Goal: Book appointment/travel/reservation

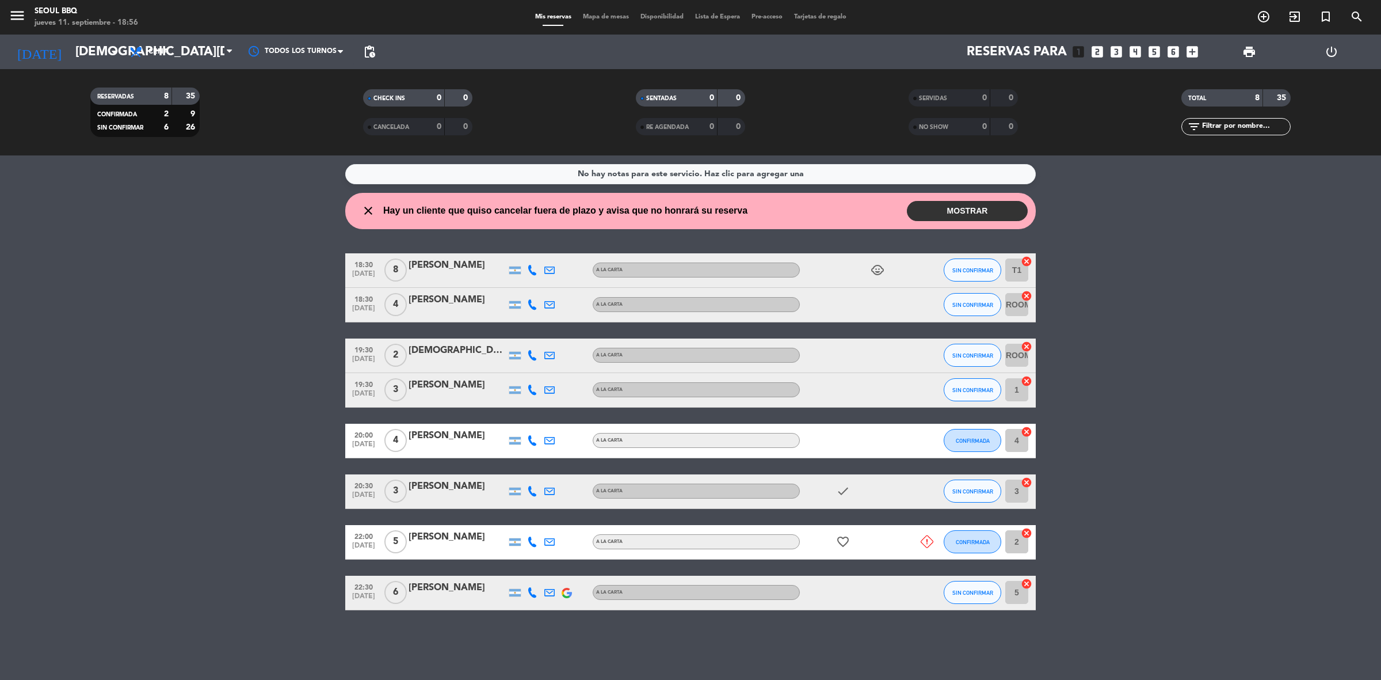
click at [935, 212] on button "MOSTRAR" at bounding box center [967, 211] width 121 height 20
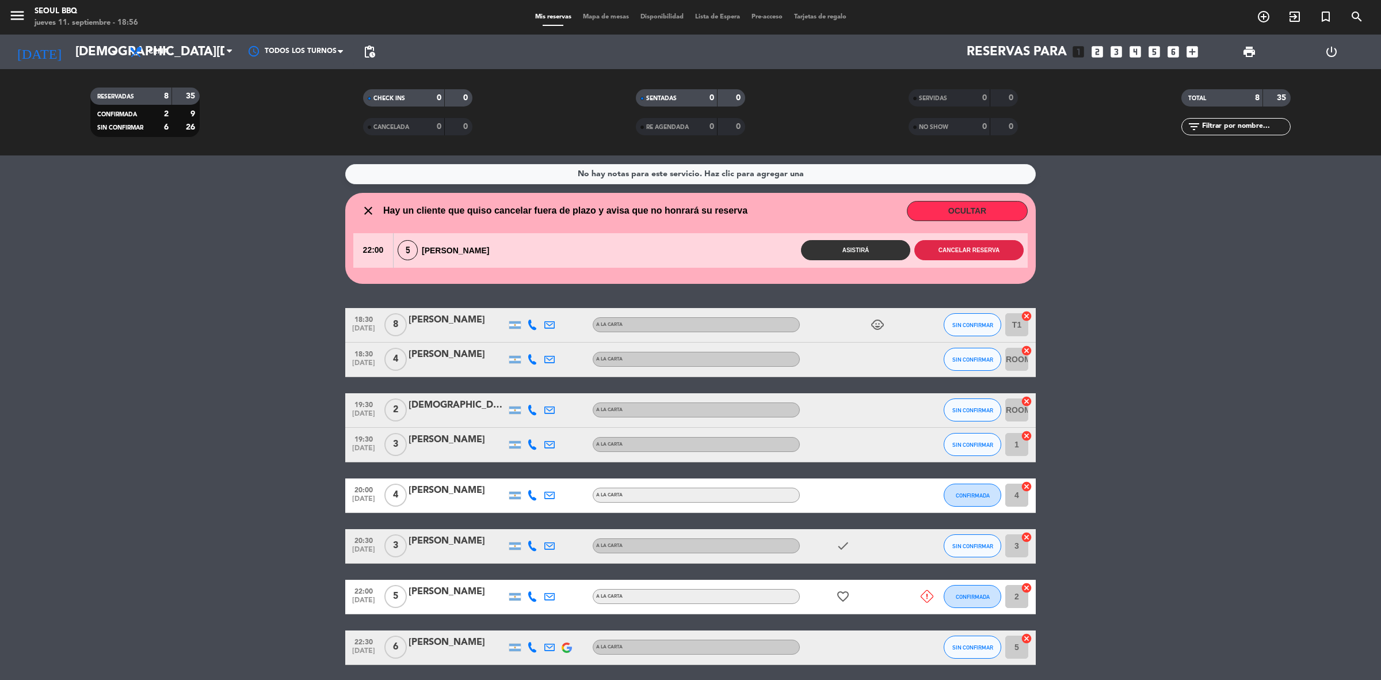
click at [939, 253] on button "Cancelar reserva" at bounding box center [969, 250] width 109 height 20
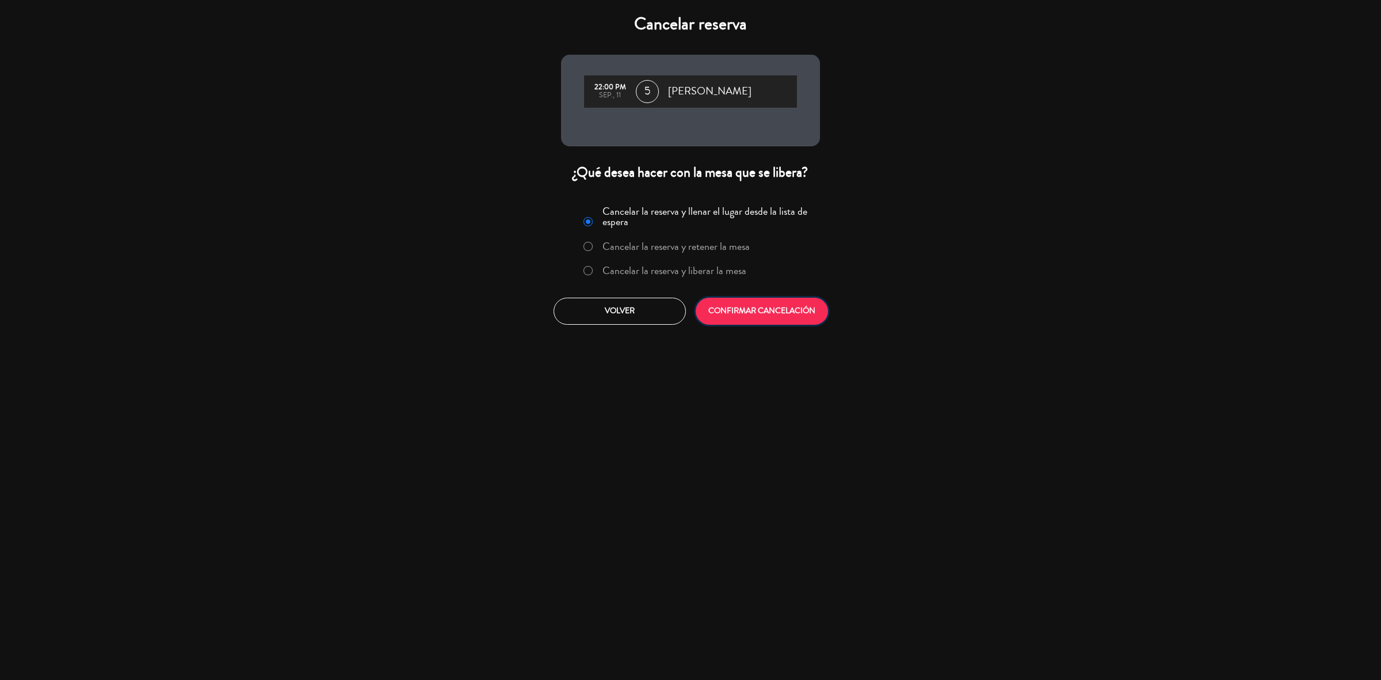
click at [803, 311] on button "CONFIRMAR CANCELACIÓN" at bounding box center [762, 311] width 132 height 27
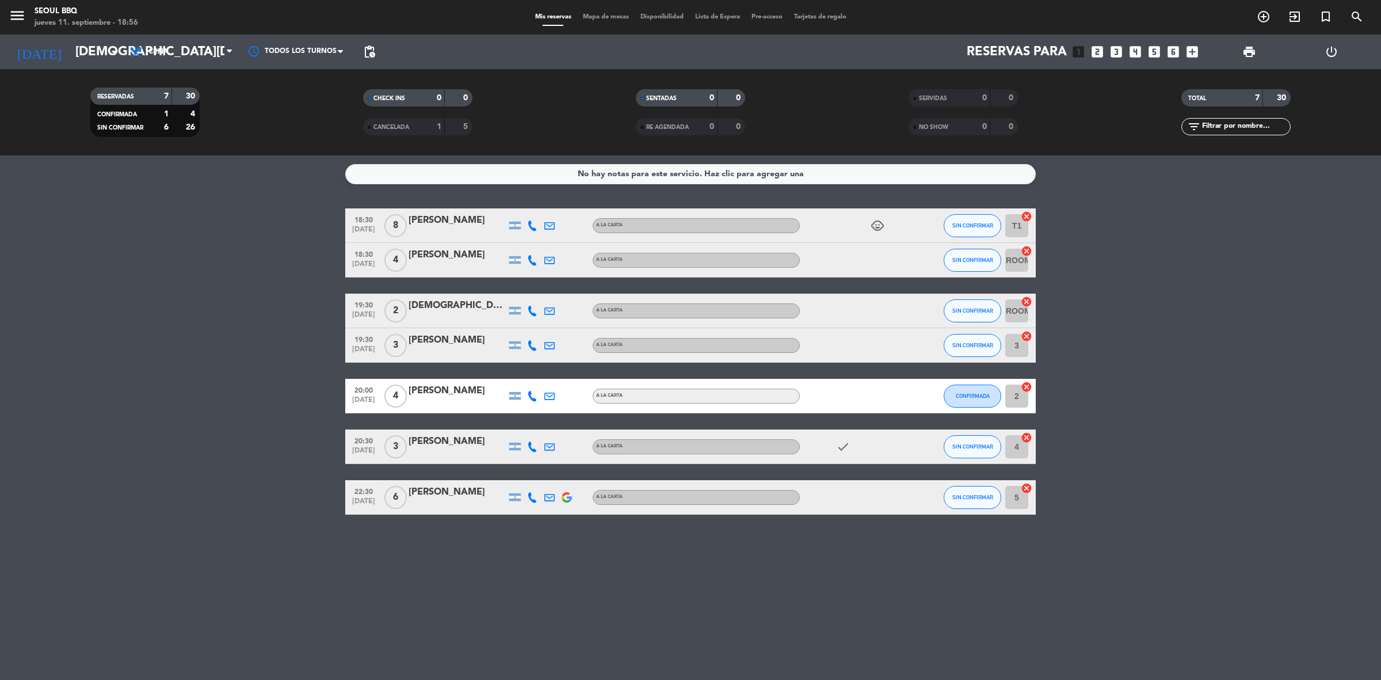
click at [1112, 54] on icon "looks_3" at bounding box center [1116, 51] width 15 height 15
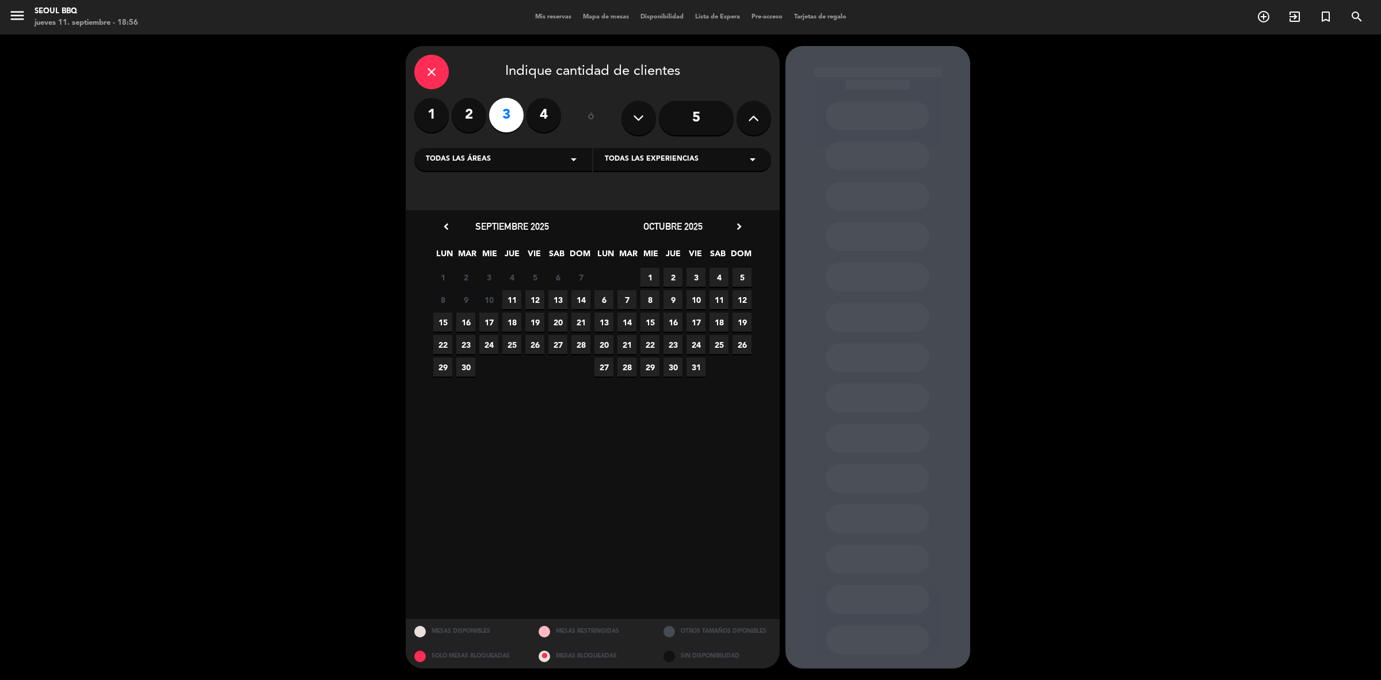
click at [514, 298] on span "11" at bounding box center [512, 299] width 19 height 19
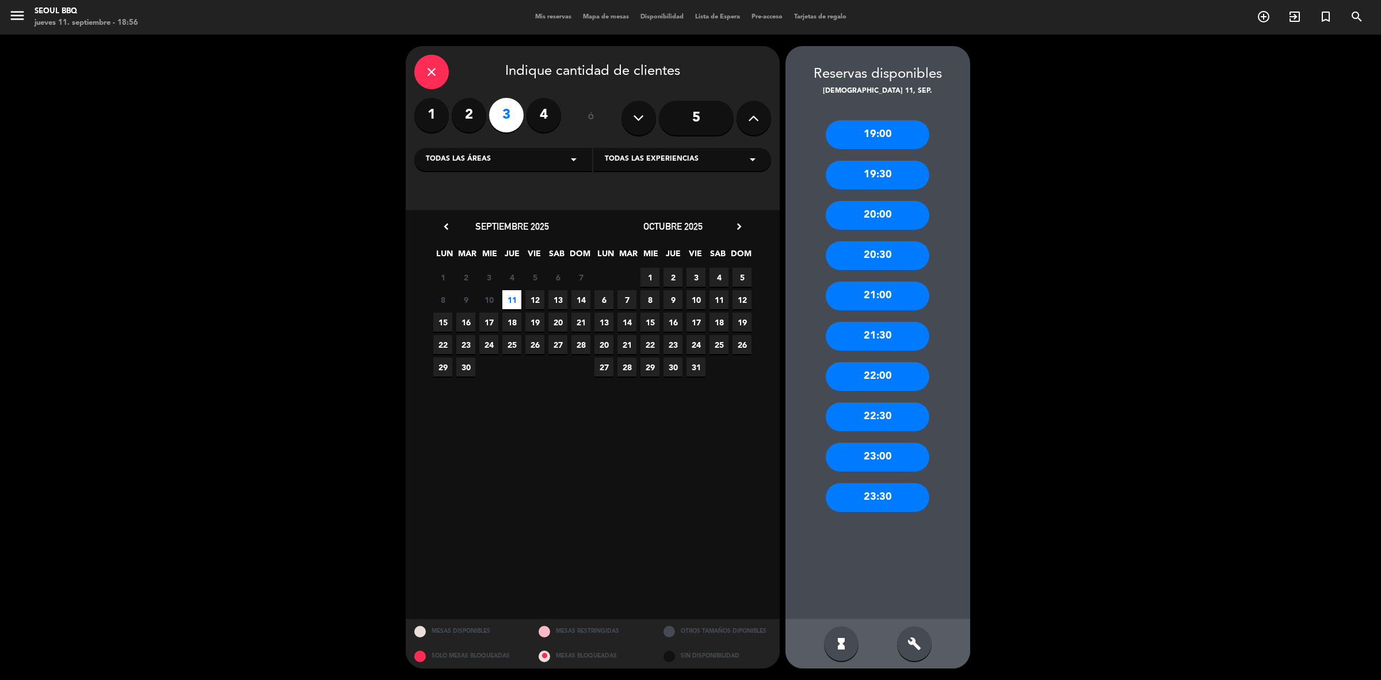
click at [896, 334] on div "21:30" at bounding box center [878, 336] width 104 height 29
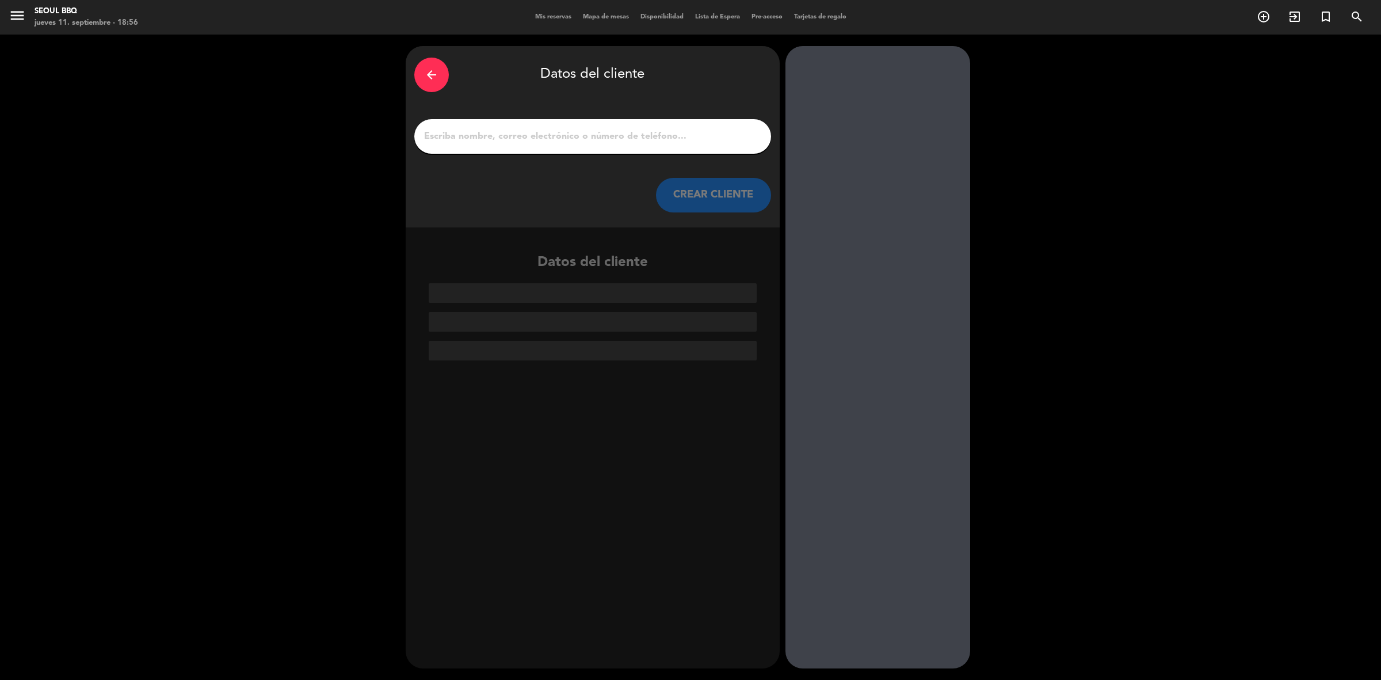
click at [632, 148] on div at bounding box center [592, 136] width 357 height 35
click at [629, 136] on input "1" at bounding box center [593, 136] width 340 height 16
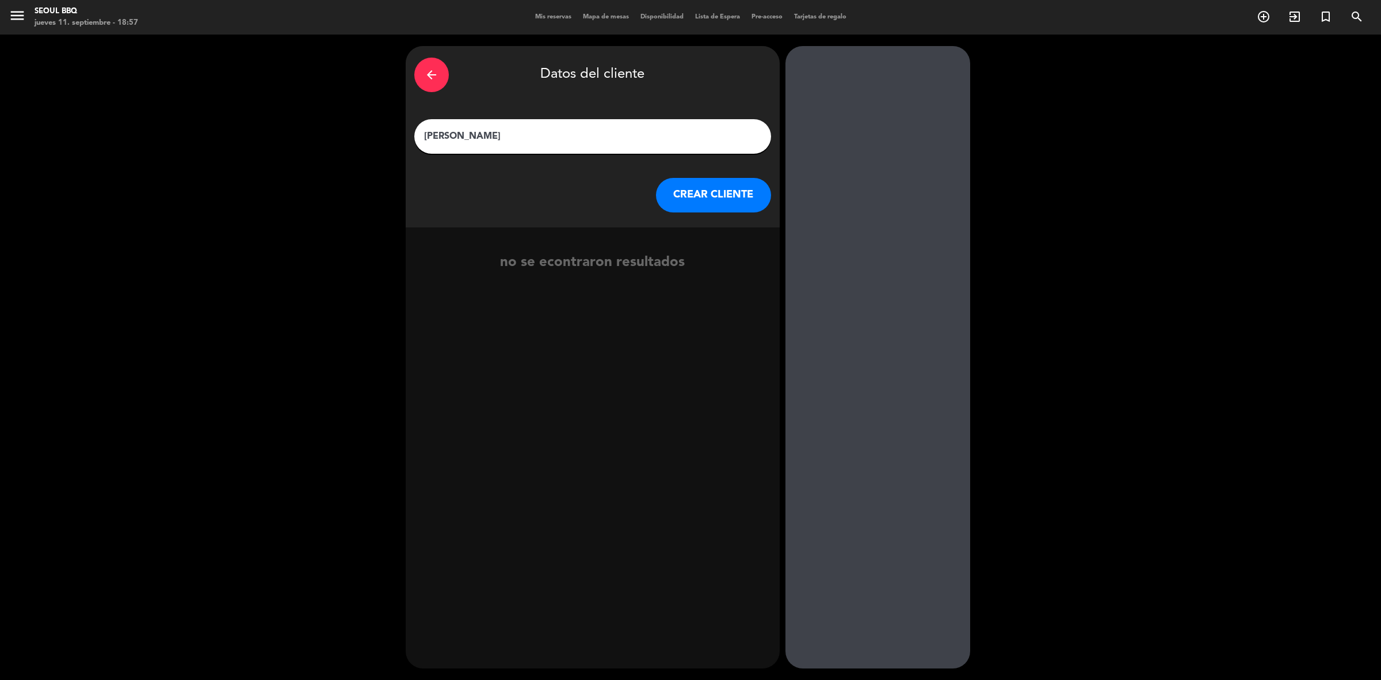
type input "[PERSON_NAME]"
click at [717, 205] on button "CREAR CLIENTE" at bounding box center [713, 195] width 115 height 35
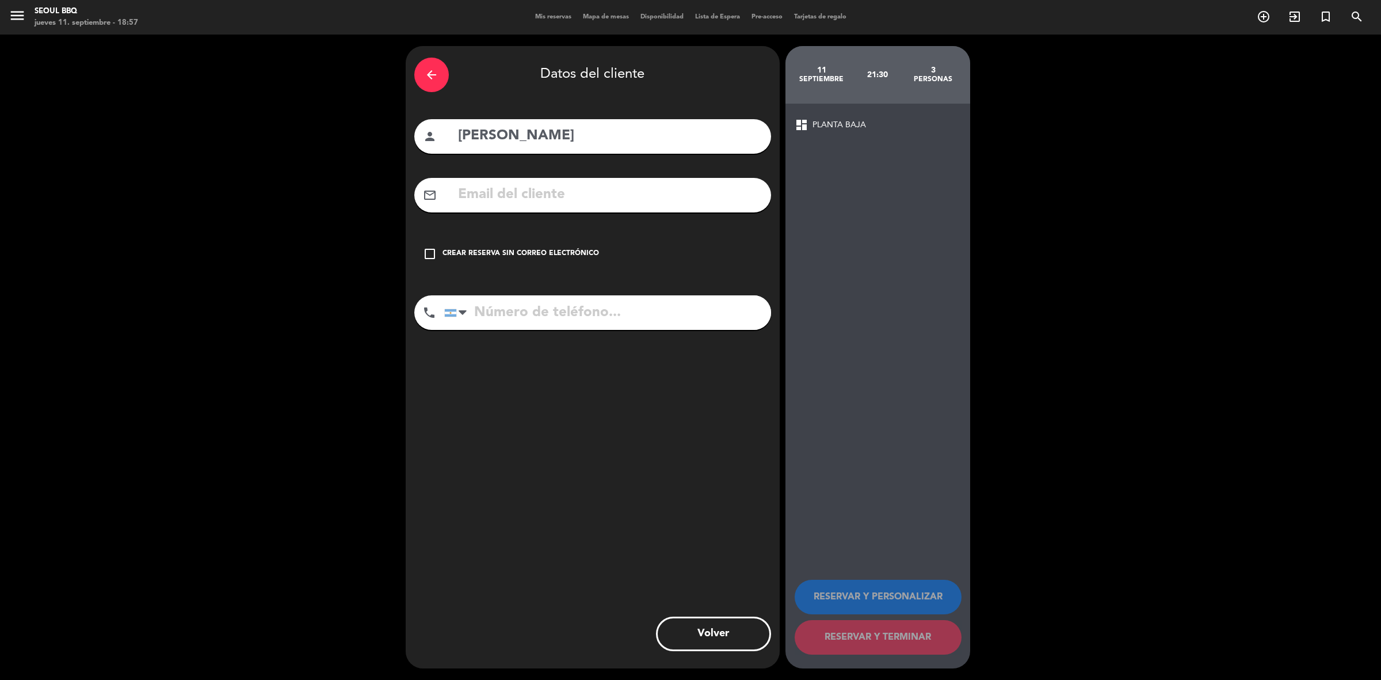
click at [562, 253] on div "Crear reserva sin correo electrónico" at bounding box center [521, 254] width 157 height 12
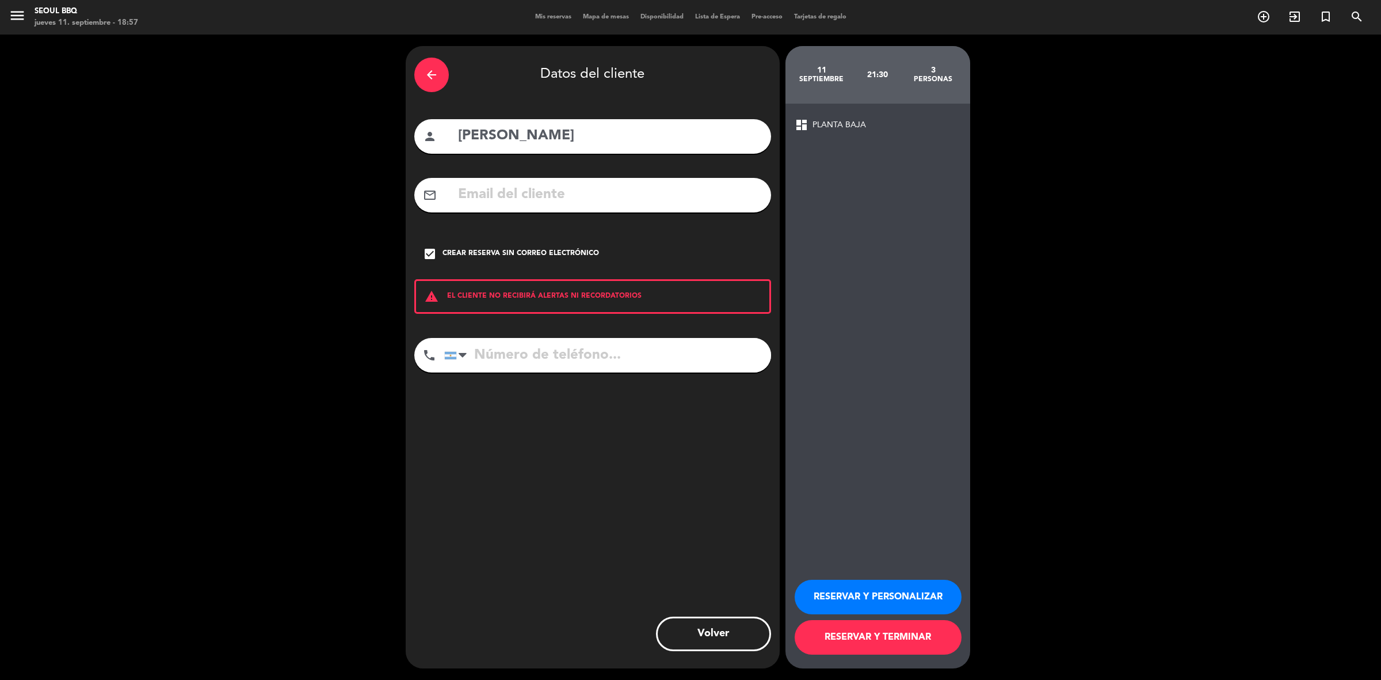
click at [831, 645] on button "RESERVAR Y TERMINAR" at bounding box center [878, 637] width 167 height 35
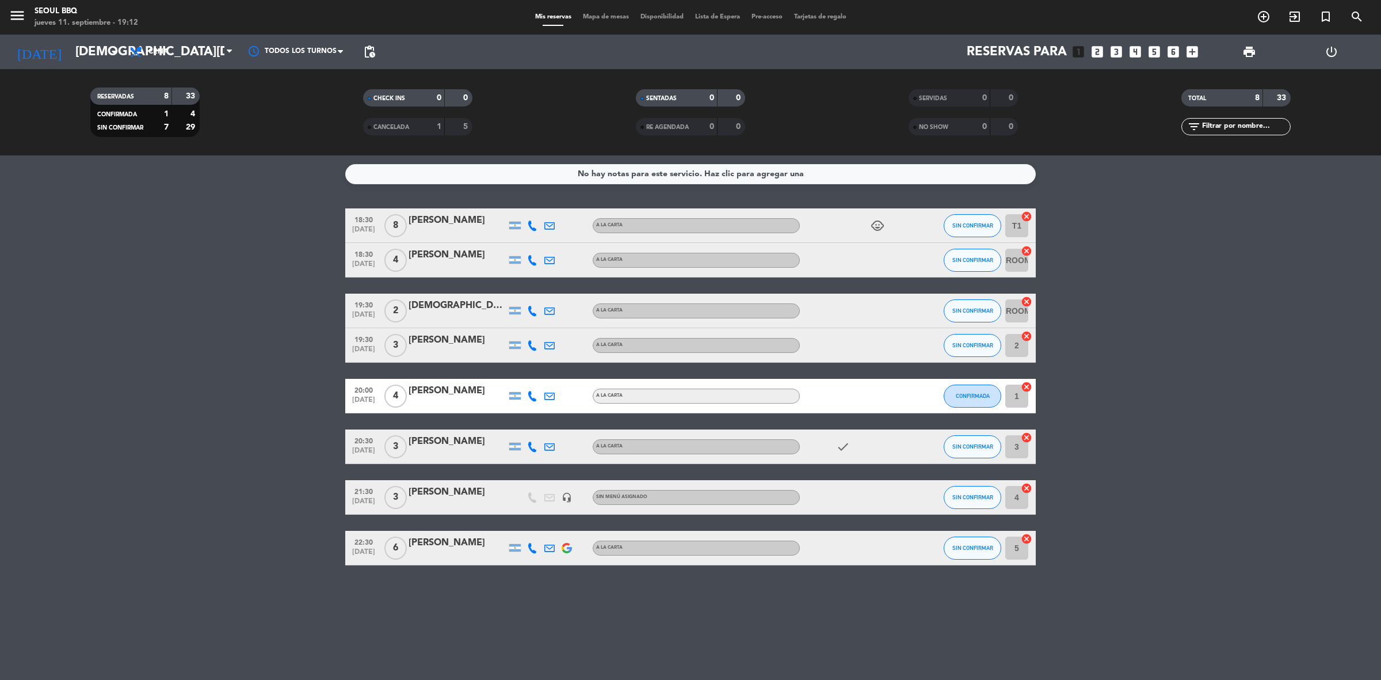
click at [470, 315] on div at bounding box center [458, 318] width 98 height 9
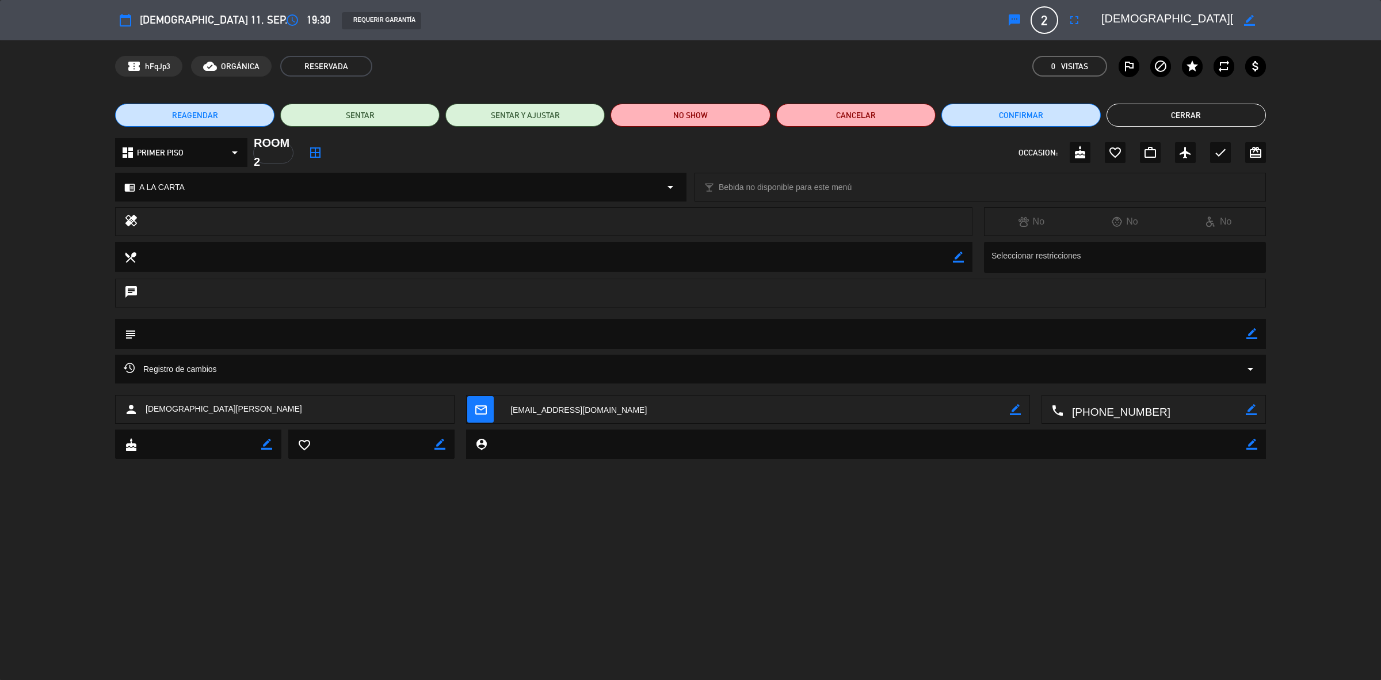
click at [1183, 111] on button "Cerrar" at bounding box center [1186, 115] width 159 height 23
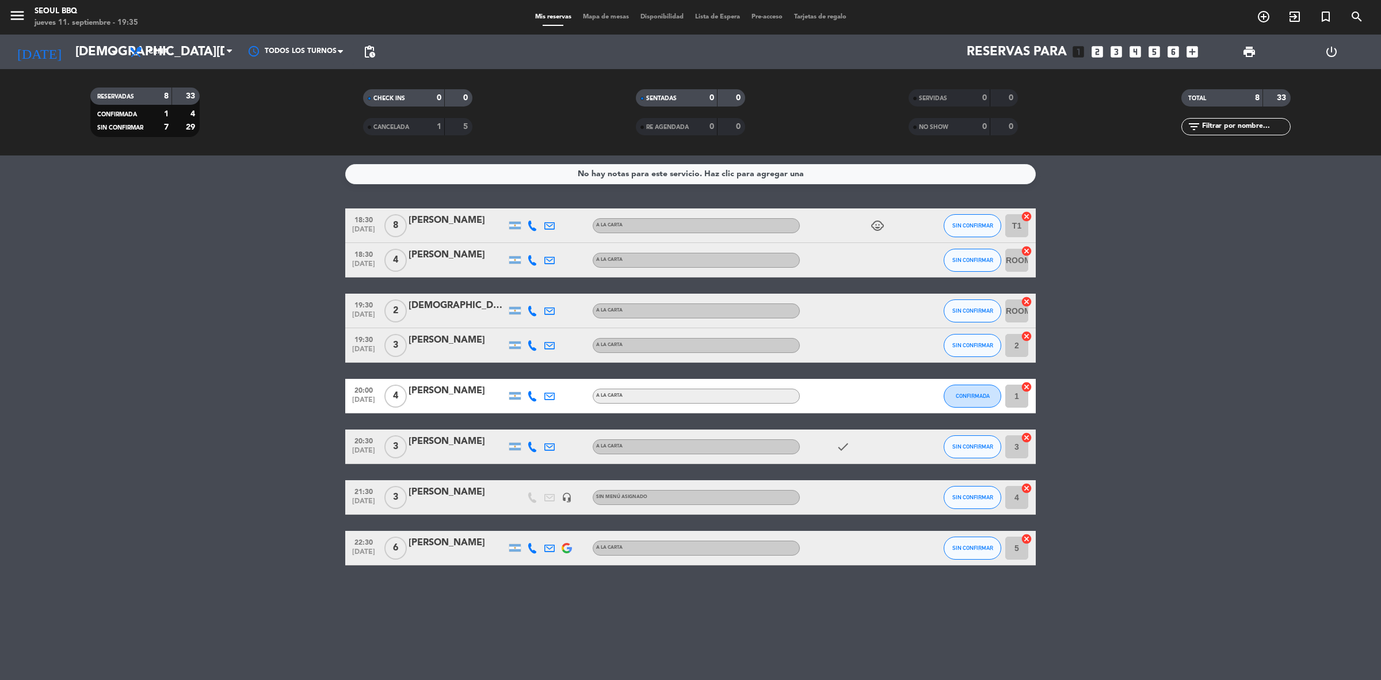
click at [574, 473] on div "18:30 [DATE] 8 [PERSON_NAME] A LA CARTA child_care SIN CONFIRMAR T1 cancel 18:3…" at bounding box center [690, 386] width 691 height 357
click at [574, 475] on div "18:30 [DATE] 8 [PERSON_NAME] A LA CARTA child_care SIN CONFIRMAR T1 cancel 18:3…" at bounding box center [690, 386] width 691 height 357
drag, startPoint x: 574, startPoint y: 475, endPoint x: 723, endPoint y: 464, distance: 149.5
click at [657, 424] on div "18:30 [DATE] 8 [PERSON_NAME] A LA CARTA child_care SIN CONFIRMAR T1 cancel 18:3…" at bounding box center [690, 386] width 691 height 357
click at [963, 569] on div "No hay notas para este servicio. Haz clic para agregar una 18:30 [DATE] 8 [PERS…" at bounding box center [690, 417] width 1381 height 524
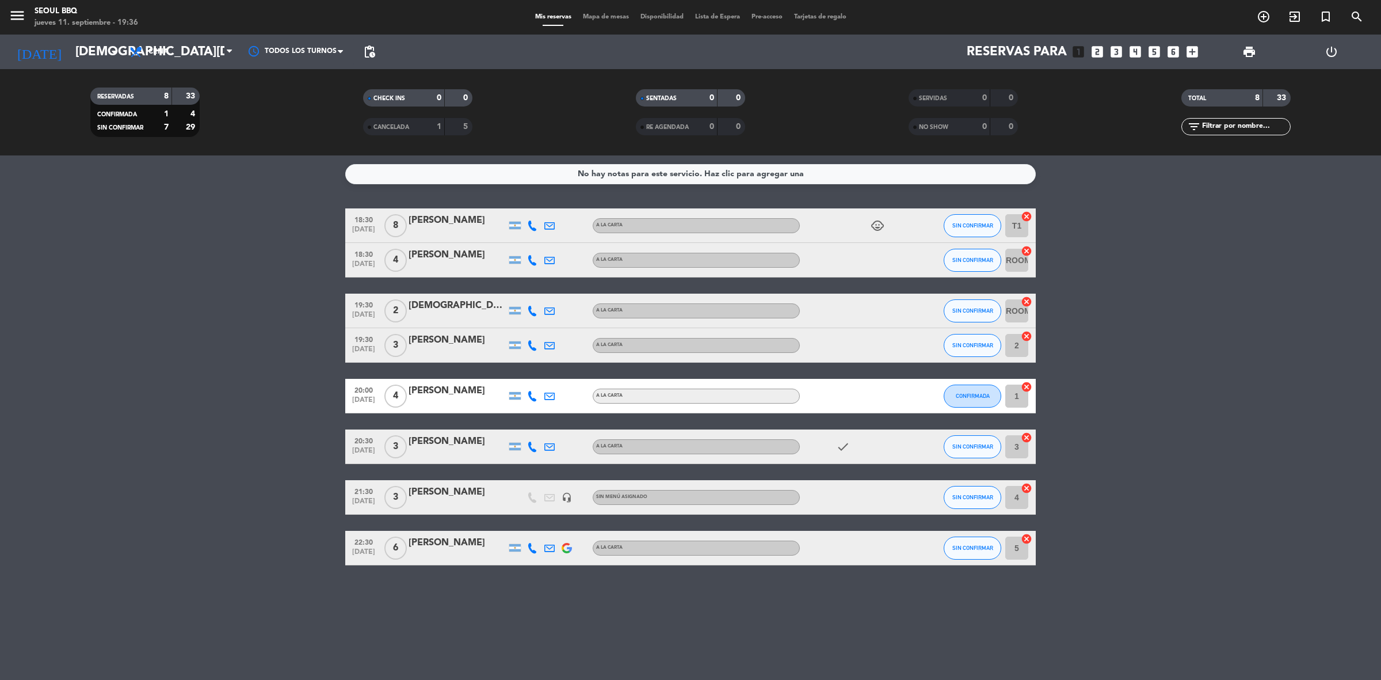
click at [963, 569] on div "No hay notas para este servicio. Haz clic para agregar una 18:30 [DATE] 8 [PERS…" at bounding box center [690, 417] width 1381 height 524
click at [1007, 555] on input "5" at bounding box center [1017, 547] width 23 height 23
